Goal: Task Accomplishment & Management: Manage account settings

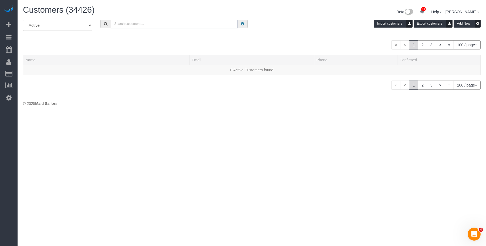
click at [157, 25] on input "text" at bounding box center [174, 24] width 127 height 8
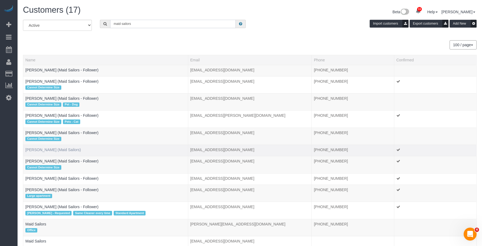
type input "maid sailors"
click at [39, 150] on link "Jacky Xu (Maid Sailors)" at bounding box center [52, 150] width 55 height 4
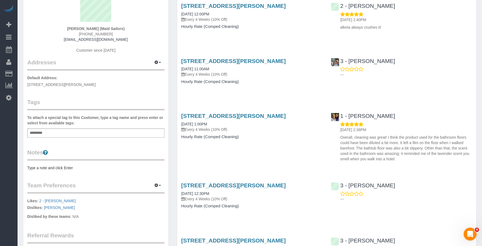
scroll to position [27, 0]
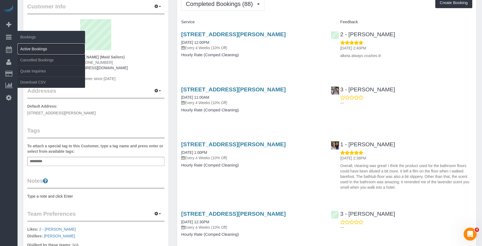
click at [36, 48] on link "Active Bookings" at bounding box center [52, 49] width 68 height 11
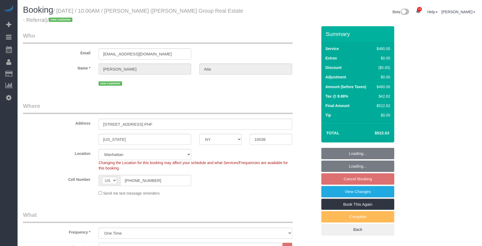
select select "NY"
select select "2"
select select "180"
select select "spot3"
select select "number:89"
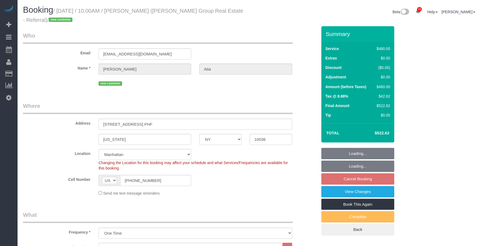
select select "number:90"
select select "number:15"
select select "number:7"
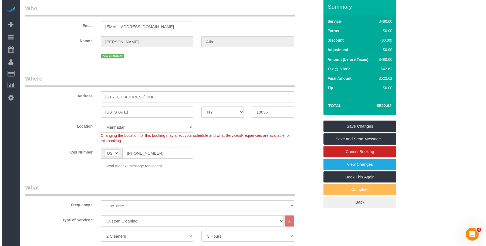
scroll to position [27, 0]
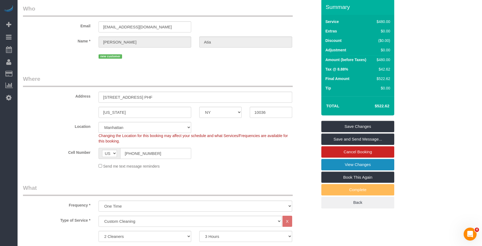
click at [332, 165] on link "View Changes" at bounding box center [358, 164] width 73 height 11
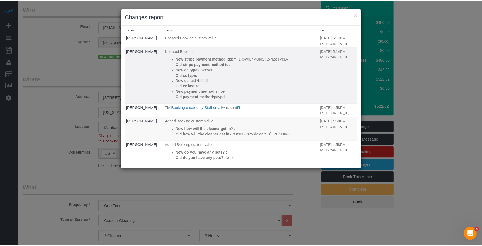
scroll to position [0, 0]
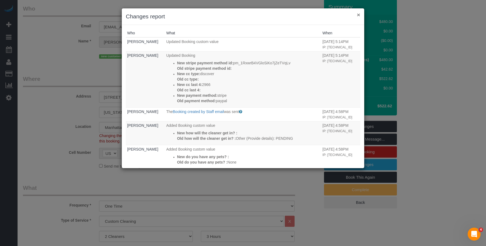
click at [358, 16] on button "×" at bounding box center [358, 15] width 3 height 6
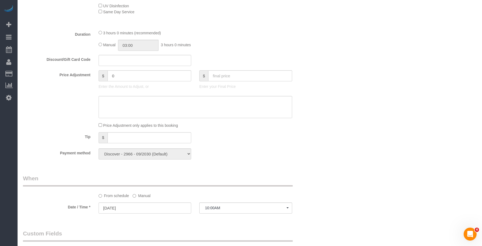
scroll to position [378, 0]
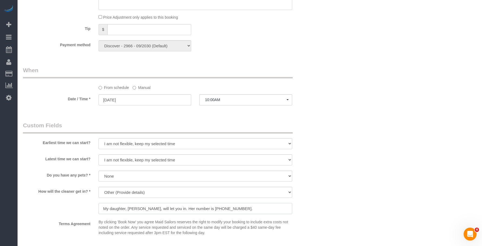
click at [173, 209] on input "My daughter, Leah Atia, will let you in. Her number is (661) 666-0062." at bounding box center [196, 208] width 194 height 11
click at [381, 113] on div "Who Email lja.atia@gmail.com Name * Leslie Atia new customer Where Address 350 …" at bounding box center [250, 50] width 454 height 804
drag, startPoint x: 243, startPoint y: 32, endPoint x: 241, endPoint y: 56, distance: 23.9
click at [243, 32] on div "Tip $" at bounding box center [170, 30] width 303 height 12
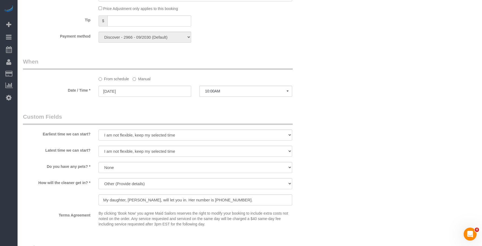
scroll to position [387, 0]
click at [334, 84] on div "Who Email lja.atia@gmail.com Name * Leslie Atia new customer Where Address 350 …" at bounding box center [250, 41] width 454 height 804
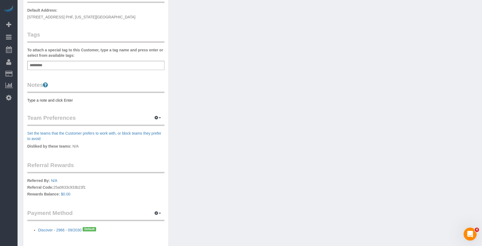
scroll to position [155, 0]
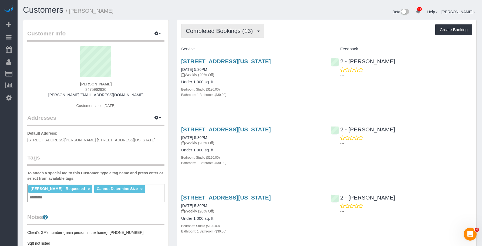
click at [228, 37] on button "Completed Bookings (13)" at bounding box center [222, 31] width 83 height 14
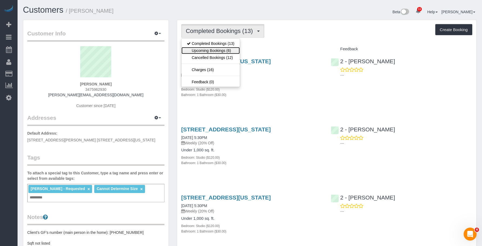
click at [222, 52] on link "Upcoming Bookings (6)" at bounding box center [211, 50] width 58 height 7
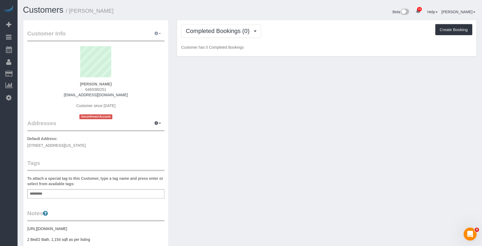
drag, startPoint x: 159, startPoint y: 31, endPoint x: 148, endPoint y: 52, distance: 23.7
click at [159, 31] on button "button" at bounding box center [158, 33] width 14 height 8
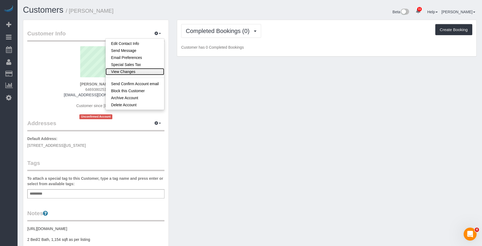
click at [142, 72] on link "View Changes" at bounding box center [135, 71] width 59 height 7
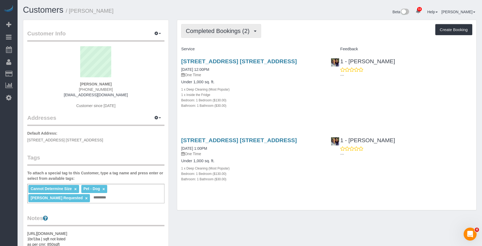
click at [227, 27] on button "Completed Bookings (2)" at bounding box center [221, 31] width 80 height 14
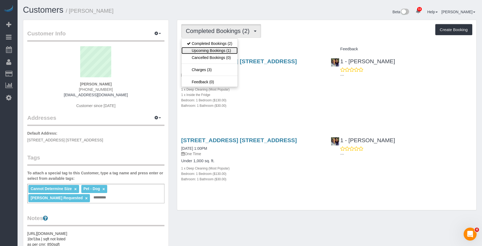
drag, startPoint x: 217, startPoint y: 53, endPoint x: 233, endPoint y: 55, distance: 16.6
click at [218, 53] on link "Upcoming Bookings (1)" at bounding box center [210, 50] width 56 height 7
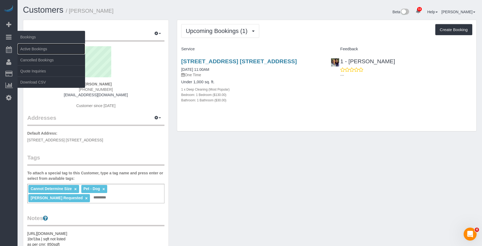
drag, startPoint x: 39, startPoint y: 49, endPoint x: 51, endPoint y: 42, distance: 14.1
click at [39, 49] on link "Active Bookings" at bounding box center [52, 49] width 68 height 11
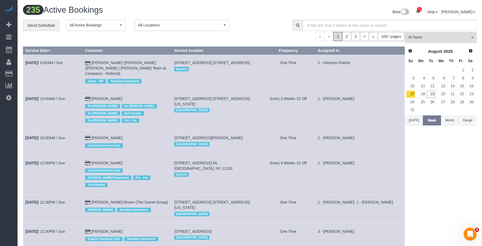
click at [439, 38] on span "All Teams" at bounding box center [440, 37] width 62 height 5
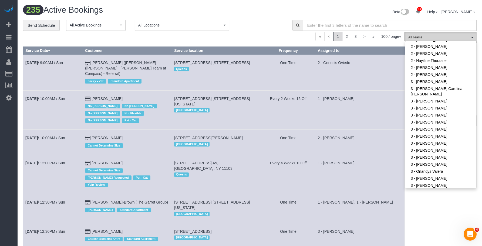
scroll to position [486, 0]
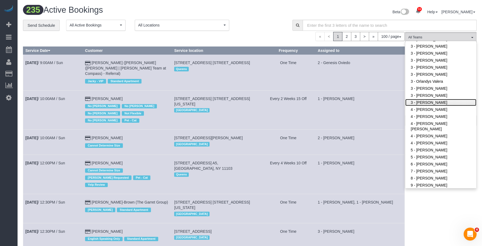
click at [439, 102] on link "3 - [PERSON_NAME]" at bounding box center [441, 102] width 71 height 7
click at [251, 19] on div "Beta 11 Your Notifications You have 0 alerts × You have 4 to charge for 08/18/2…" at bounding box center [365, 12] width 231 height 14
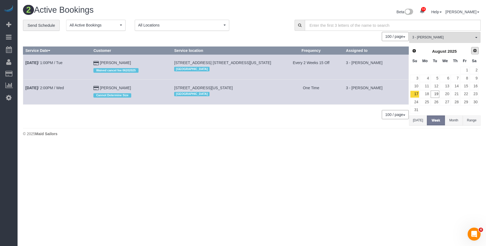
click at [476, 51] on span "Next" at bounding box center [475, 50] width 4 height 4
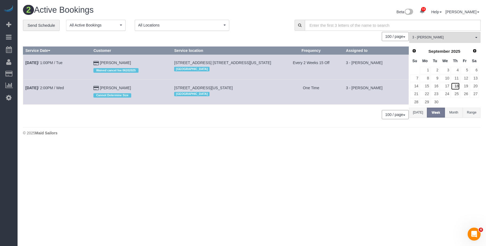
click at [457, 85] on link "18" at bounding box center [455, 85] width 9 height 7
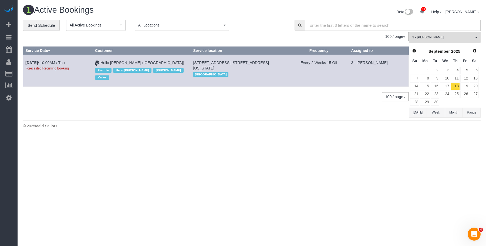
click at [328, 192] on body "11 Beta Your Notifications You have 0 alerts × You have 4 to charge for 08/18/2…" at bounding box center [243, 123] width 486 height 246
click at [475, 49] on span "Next" at bounding box center [475, 50] width 4 height 4
click at [458, 85] on link "16" at bounding box center [455, 85] width 9 height 7
click at [449, 38] on span "3 - [PERSON_NAME]" at bounding box center [444, 37] width 62 height 5
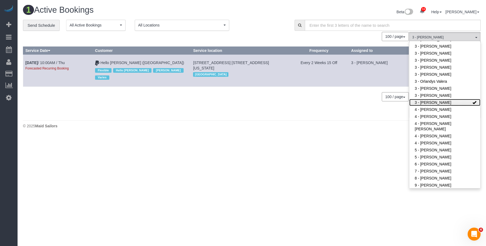
click at [440, 103] on link "3 - [PERSON_NAME]" at bounding box center [445, 102] width 71 height 7
click at [216, 176] on body "11 Beta Your Notifications You have 0 alerts × You have 4 to charge for 08/18/2…" at bounding box center [243, 123] width 486 height 246
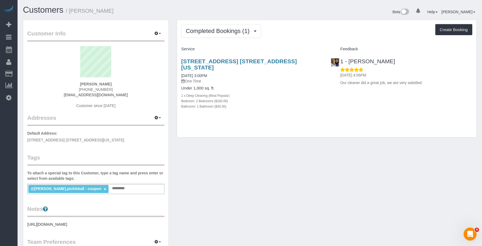
click at [302, 108] on div "120 East 89th Street, Apt. 5i, New York, NY 10128 08/15/2025 3:00PM One Time Un…" at bounding box center [252, 87] width 150 height 66
drag, startPoint x: 219, startPoint y: 34, endPoint x: 218, endPoint y: 52, distance: 17.9
click at [219, 34] on span "Completed Bookings (1)" at bounding box center [219, 31] width 66 height 7
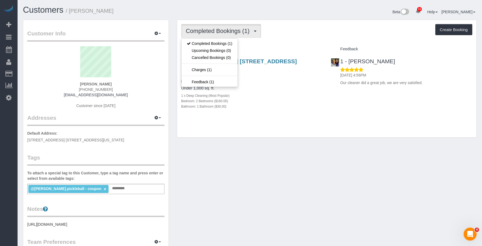
click at [313, 44] on div "Completed Bookings (1) Completed Bookings (1) Upcoming Bookings (0) Cancelled B…" at bounding box center [326, 79] width 299 height 118
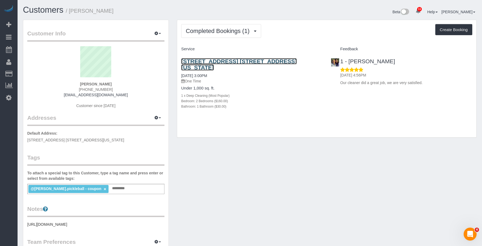
drag, startPoint x: 241, startPoint y: 60, endPoint x: 313, endPoint y: 59, distance: 72.2
click at [241, 60] on link "120 East 89th Street, Apt. 5i, New York, NY 10128" at bounding box center [239, 64] width 116 height 12
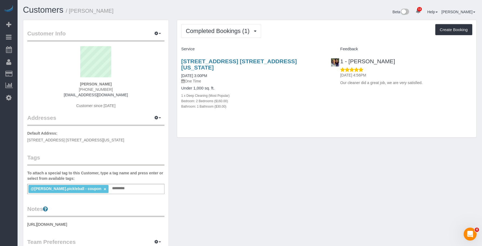
click at [234, 57] on div "120 East 89th Street, Apt. 5i, New York, NY 10128 08/15/2025 3:00PM One Time Un…" at bounding box center [252, 87] width 150 height 66
click at [232, 62] on link "120 East 89th Street, Apt. 5i, New York, NY 10128" at bounding box center [239, 64] width 116 height 12
click at [123, 190] on div "@nicole.pickleball - coupon × Add a tag" at bounding box center [95, 189] width 137 height 10
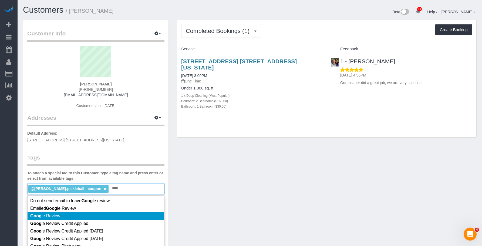
type input "****"
click at [122, 216] on li "Goog le Review" at bounding box center [96, 216] width 137 height 8
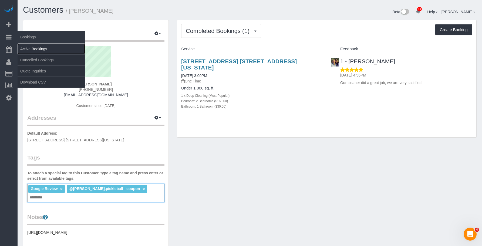
click at [35, 48] on link "Active Bookings" at bounding box center [52, 49] width 68 height 11
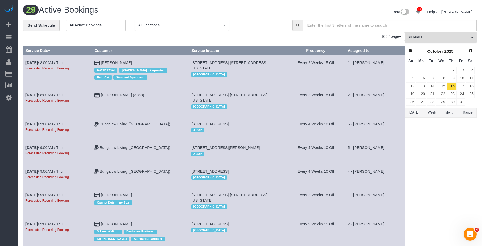
click at [446, 39] on span "All Teams" at bounding box center [440, 37] width 62 height 5
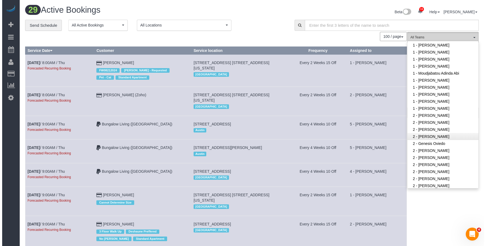
scroll to position [351, 0]
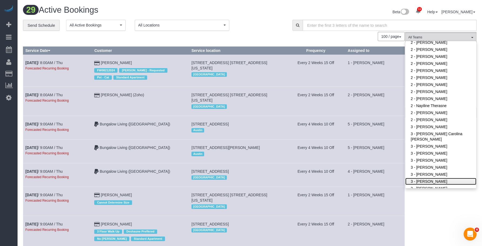
drag, startPoint x: 434, startPoint y: 181, endPoint x: 357, endPoint y: 135, distance: 89.2
click at [433, 181] on link "3 - [PERSON_NAME]" at bounding box center [441, 181] width 71 height 7
click at [256, 22] on div "**********" at bounding box center [155, 25] width 264 height 11
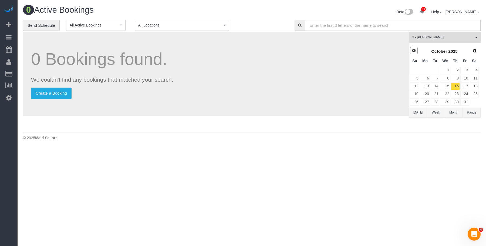
click at [415, 50] on span "Prev" at bounding box center [414, 50] width 4 height 4
click at [448, 93] on link "20" at bounding box center [445, 94] width 10 height 7
click at [441, 37] on span "3 - [PERSON_NAME]" at bounding box center [444, 37] width 62 height 5
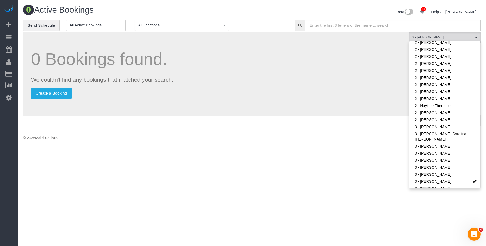
click at [276, 77] on p "We couldn't find any bookings that matched your search." at bounding box center [216, 80] width 370 height 8
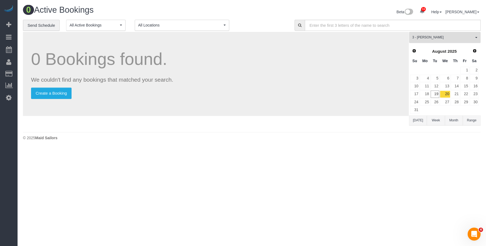
click at [445, 36] on span "3 - [PERSON_NAME]" at bounding box center [444, 37] width 62 height 5
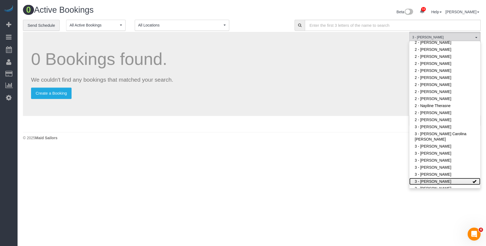
click at [428, 181] on link "3 - [PERSON_NAME]" at bounding box center [445, 181] width 71 height 7
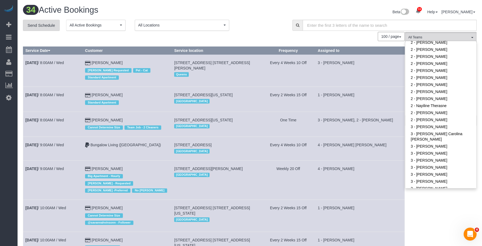
click at [31, 22] on link "Send Schedule" at bounding box center [41, 25] width 37 height 11
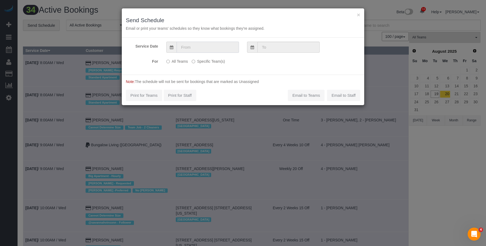
click at [213, 51] on input "text" at bounding box center [208, 47] width 62 height 11
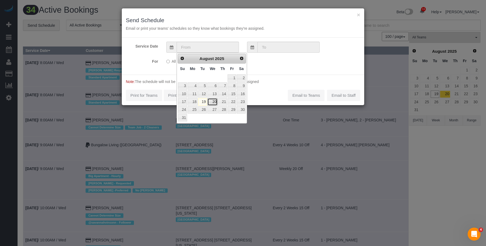
click at [214, 102] on link "20" at bounding box center [213, 101] width 10 height 7
type input "08/20/2025"
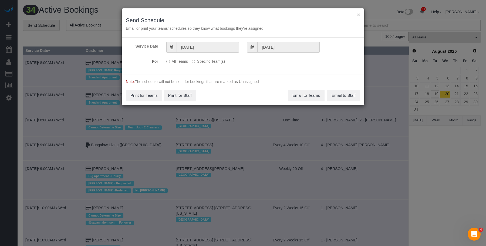
click at [215, 63] on label "Specific Team(s)" at bounding box center [208, 60] width 33 height 7
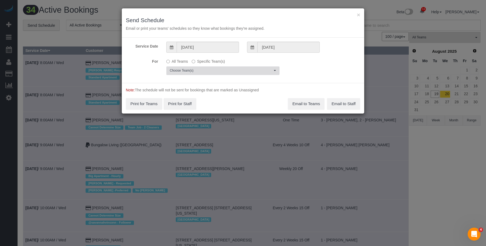
click at [225, 68] on button "Choose Team(s)" at bounding box center [222, 70] width 113 height 8
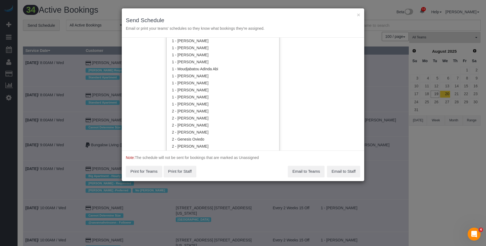
scroll to position [460, 0]
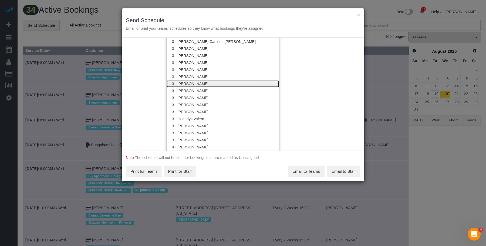
click at [199, 85] on link "3 - [PERSON_NAME]" at bounding box center [223, 83] width 113 height 7
click at [227, 19] on h3 "Send Schedule" at bounding box center [243, 20] width 235 height 6
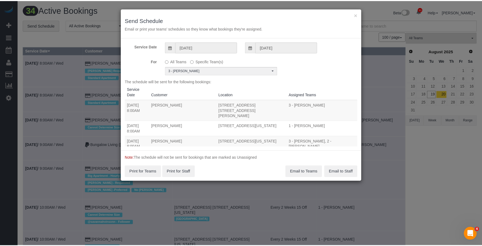
scroll to position [0, 0]
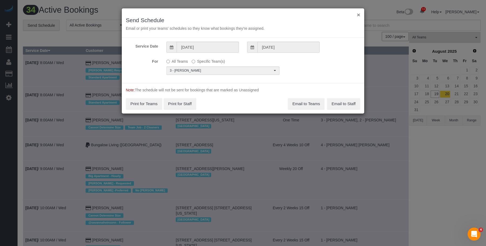
click at [358, 14] on button "×" at bounding box center [358, 15] width 3 height 6
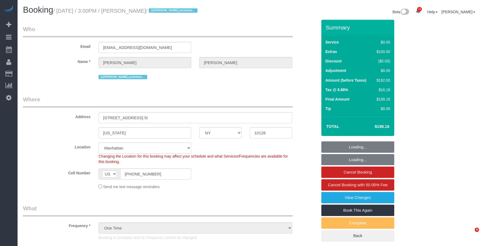
select select "NY"
select select "2"
select select "spot1"
select select "number:57"
select select "number:79"
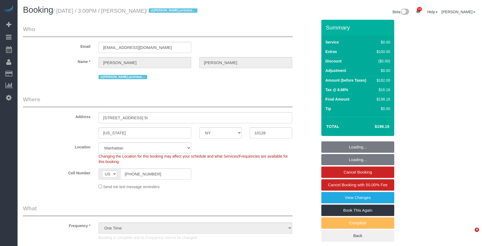
select select "number:15"
select select "number:5"
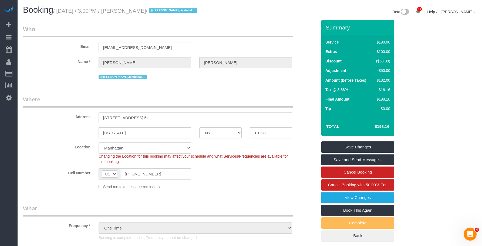
drag, startPoint x: 66, startPoint y: 160, endPoint x: 185, endPoint y: 95, distance: 135.6
click at [72, 158] on sui-booking-location "Location [GEOGRAPHIC_DATA] [GEOGRAPHIC_DATA] [GEOGRAPHIC_DATA] [GEOGRAPHIC_DATA…" at bounding box center [170, 165] width 295 height 47
drag, startPoint x: 130, startPoint y: 12, endPoint x: 156, endPoint y: 12, distance: 25.9
click at [156, 12] on small "/ [DATE] / 3:00PM / [PERSON_NAME] / @[PERSON_NAME].pickleball - coupon" at bounding box center [126, 11] width 146 height 6
copy small "[PERSON_NAME]"
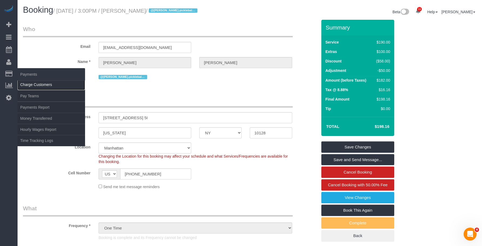
drag, startPoint x: 29, startPoint y: 83, endPoint x: 53, endPoint y: 84, distance: 24.1
click at [29, 84] on link "Charge Customers" at bounding box center [52, 84] width 68 height 11
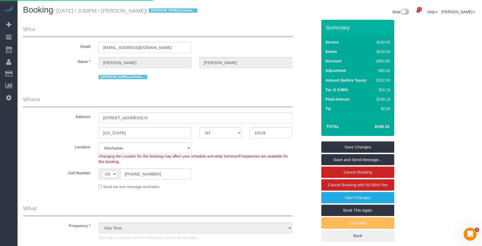
select select
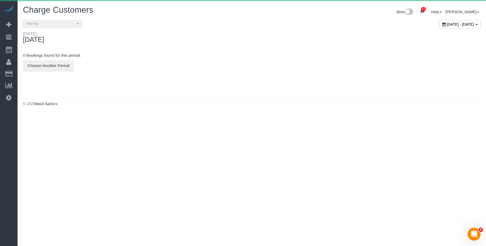
click at [447, 25] on span "[DATE] - [DATE]" at bounding box center [460, 24] width 27 height 4
type input "**********"
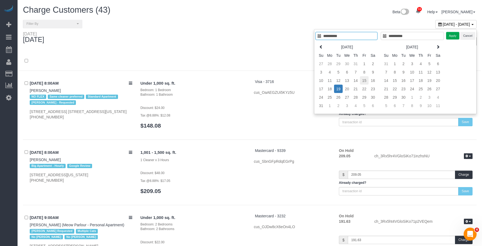
type input "**********"
click at [362, 79] on td "15" at bounding box center [364, 80] width 9 height 8
type input "**********"
click at [362, 79] on td "15" at bounding box center [364, 80] width 9 height 8
type input "**********"
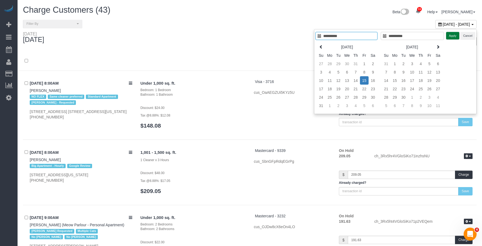
click at [456, 34] on button "Apply" at bounding box center [453, 36] width 14 height 8
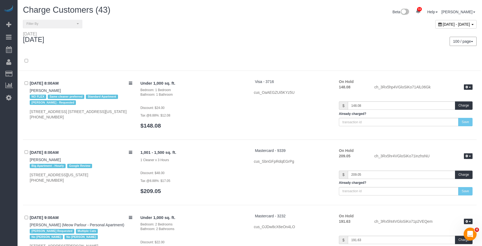
click at [272, 32] on div "100 / page 10 / page 20 / page 30 / page 40 / page 50 / page 100 / page" at bounding box center [365, 41] width 231 height 20
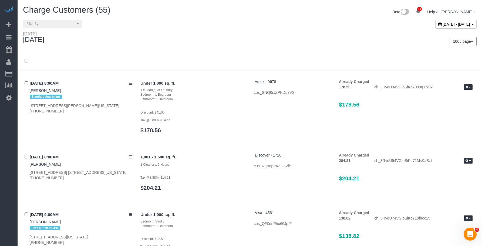
scroll to position [3005, 0]
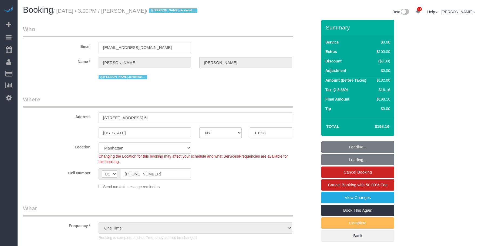
select select "NY"
select select "2"
select select "spot1"
select select "number:57"
select select "number:79"
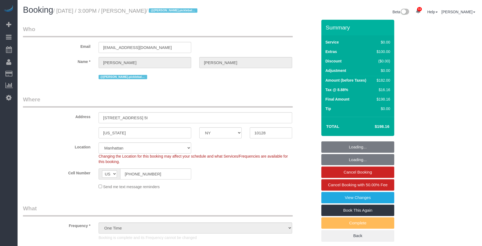
select select "number:15"
select select "number:5"
